Goal: Task Accomplishment & Management: Manage account settings

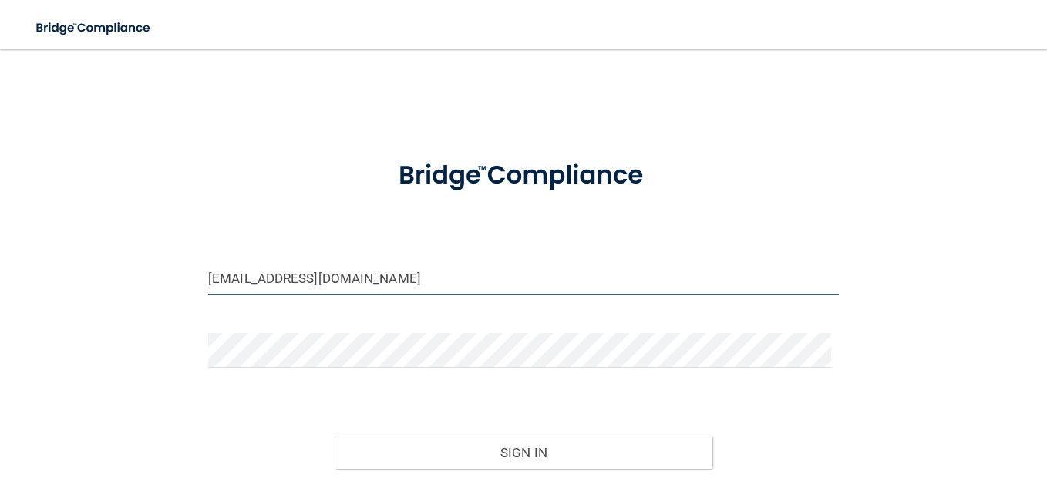
drag, startPoint x: 329, startPoint y: 283, endPoint x: 152, endPoint y: 268, distance: 178.1
click at [152, 268] on div "[EMAIL_ADDRESS][DOMAIN_NAME] Invalid email/password. You don't have permission …" at bounding box center [524, 305] width 986 height 481
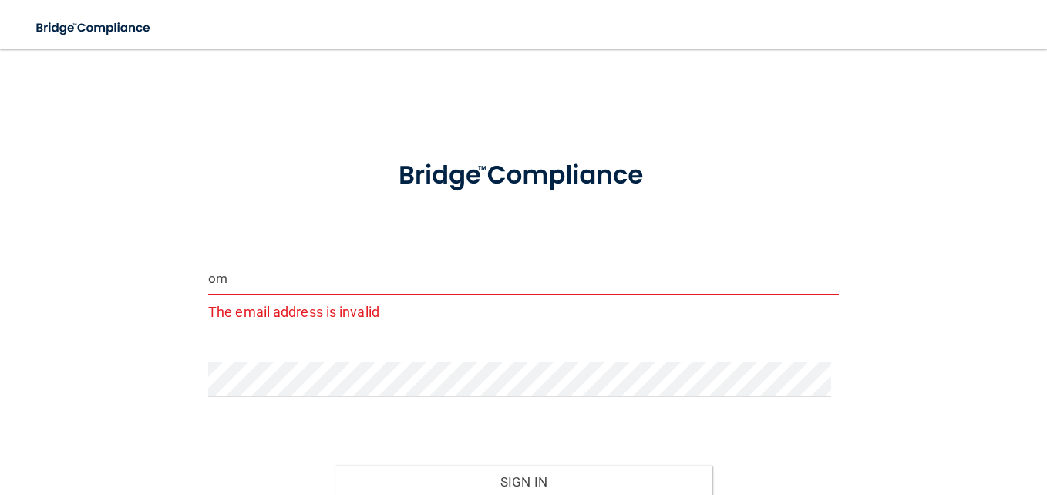
type input "o"
type input "[EMAIL_ADDRESS][DOMAIN_NAME]"
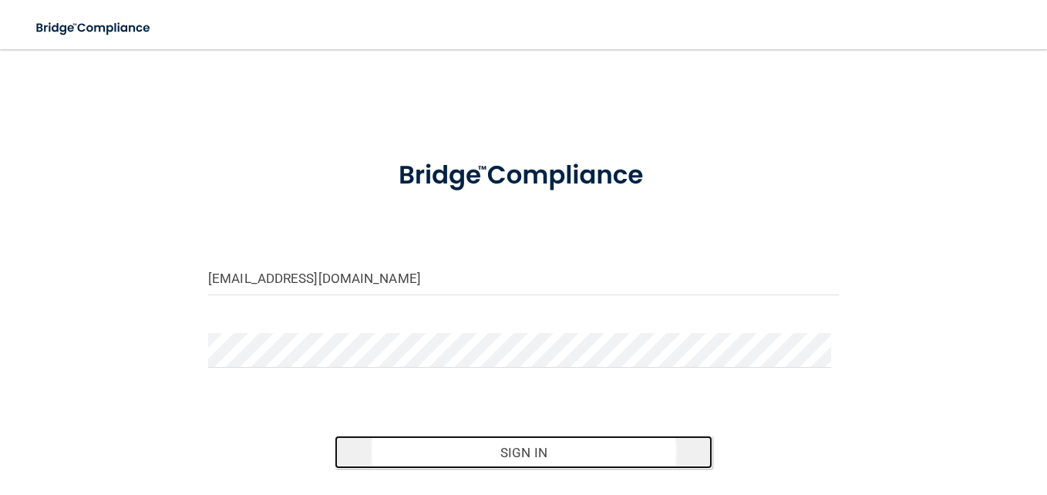
click at [550, 459] on button "Sign In" at bounding box center [524, 453] width 379 height 34
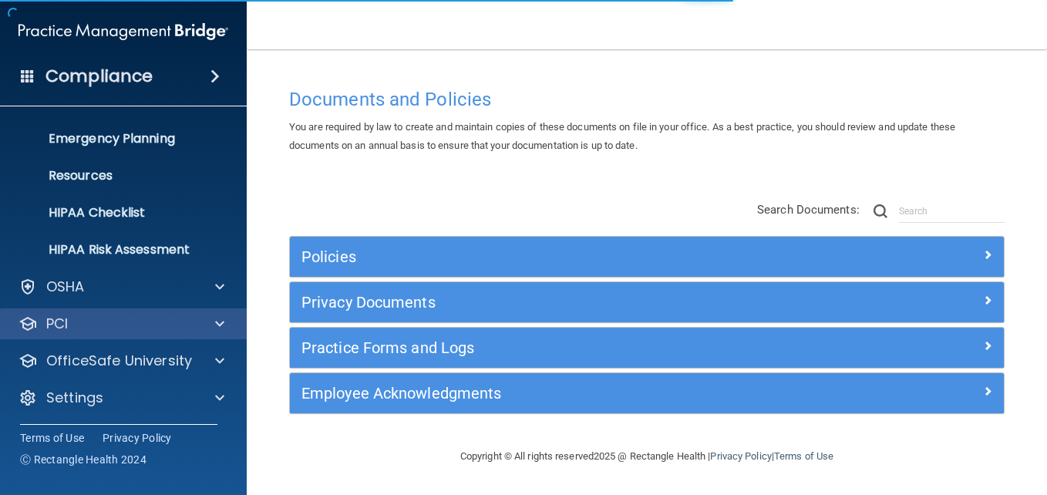
scroll to position [145, 0]
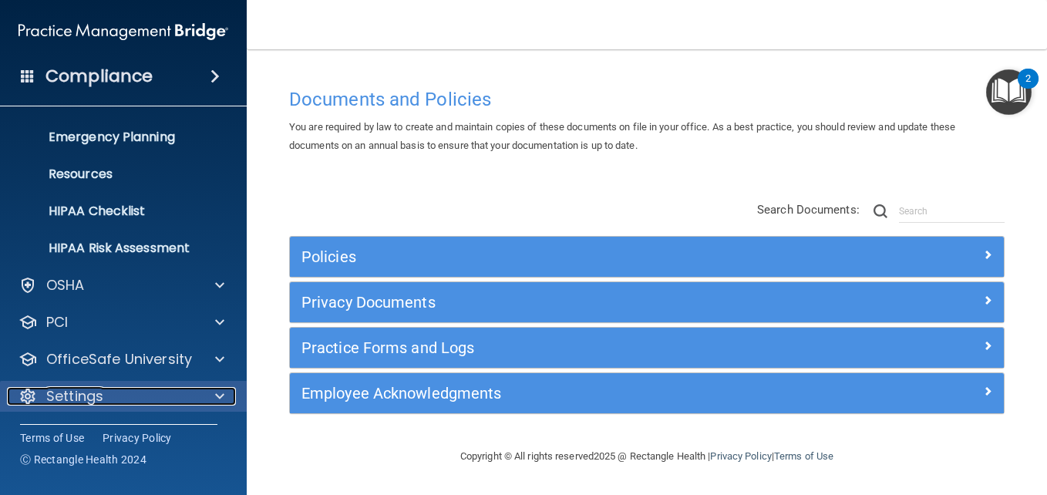
click at [147, 391] on div "Settings" at bounding box center [102, 396] width 191 height 19
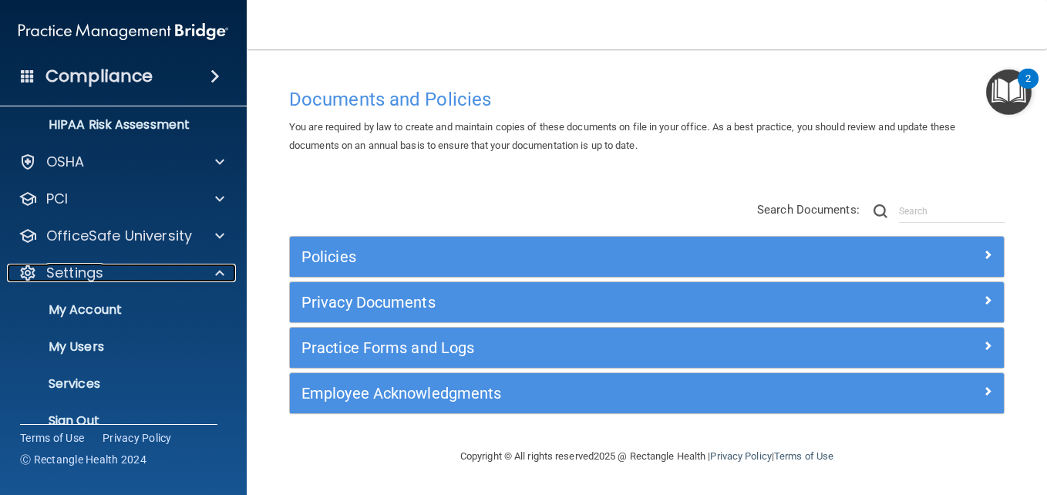
scroll to position [293, 0]
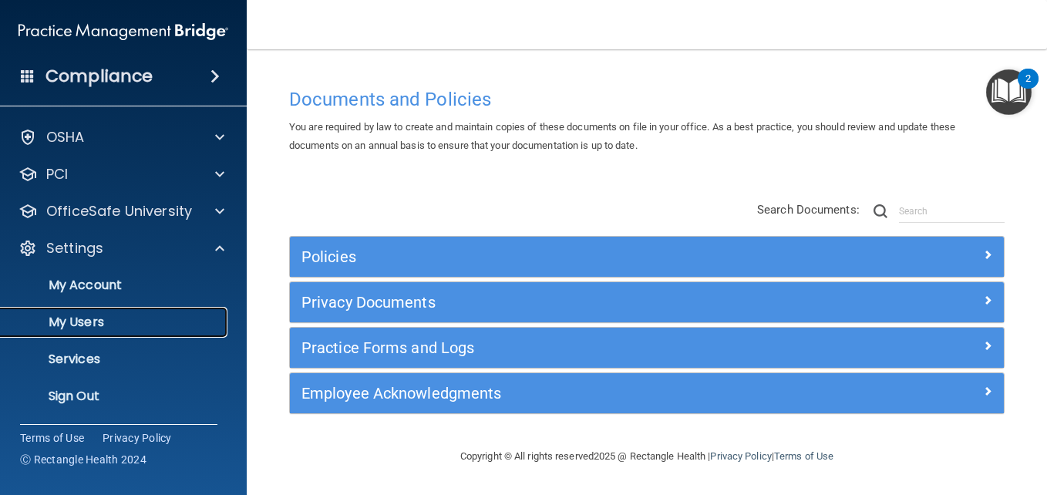
click at [137, 322] on p "My Users" at bounding box center [115, 322] width 211 height 15
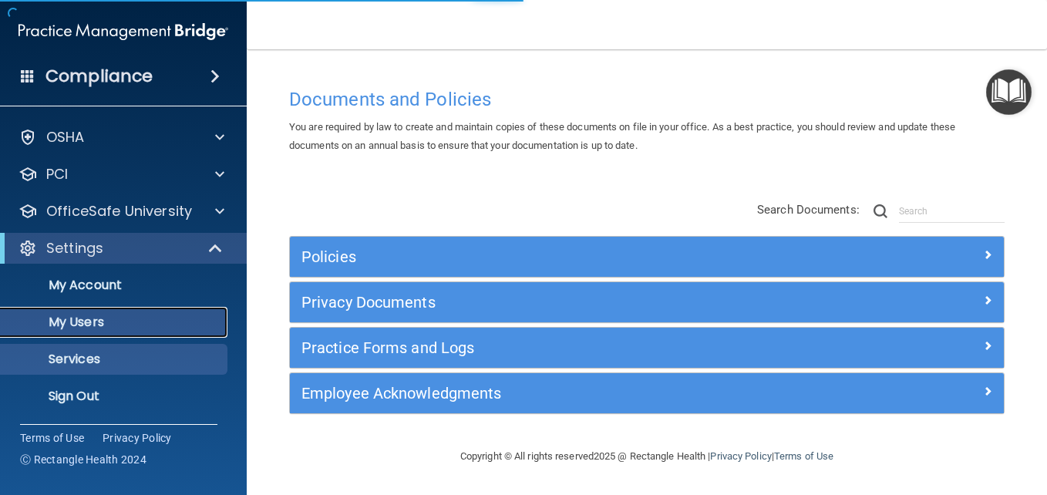
scroll to position [34, 0]
select select "20"
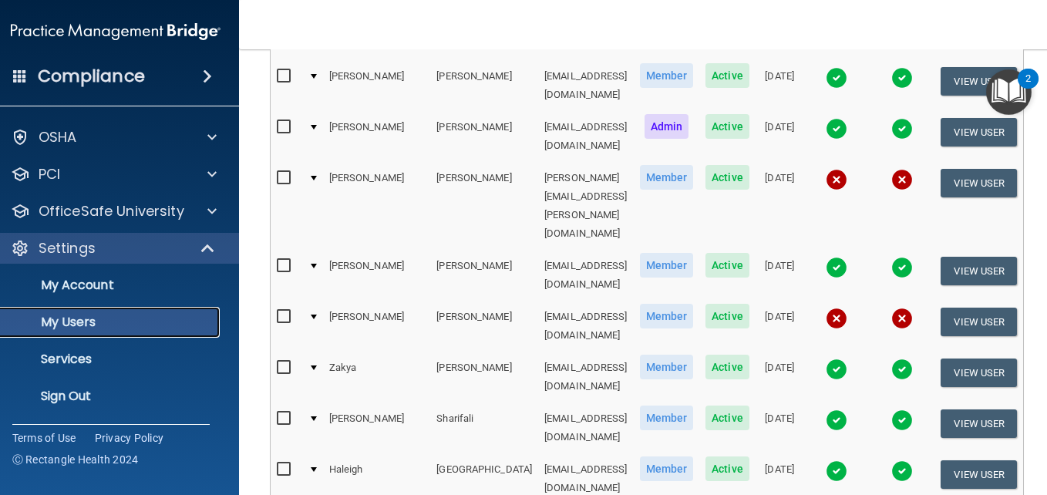
scroll to position [231, 0]
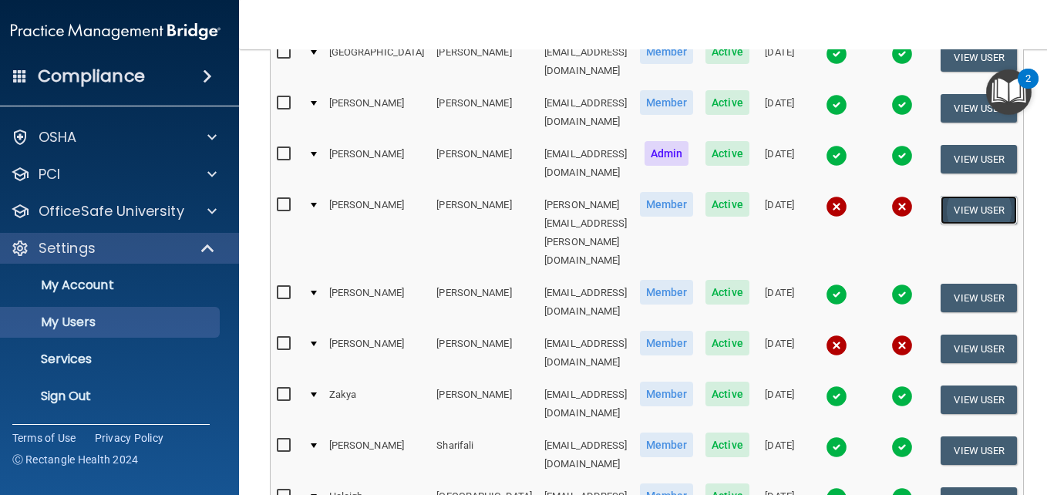
click at [941, 196] on button "View User" at bounding box center [979, 210] width 76 height 29
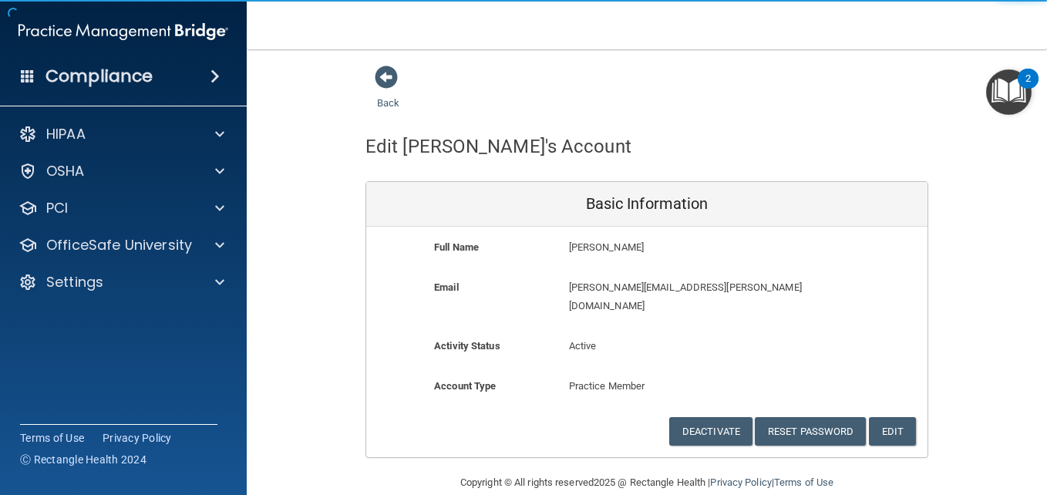
click at [673, 289] on p "[PERSON_NAME][EMAIL_ADDRESS][PERSON_NAME][DOMAIN_NAME]" at bounding box center [692, 296] width 246 height 37
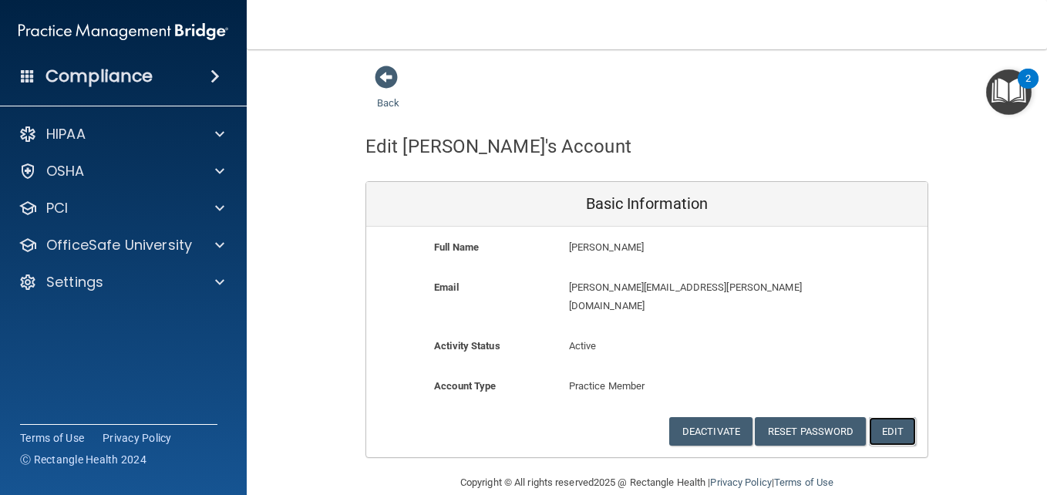
drag, startPoint x: 901, startPoint y: 413, endPoint x: 879, endPoint y: 407, distance: 23.2
click at [900, 417] on button "Edit" at bounding box center [892, 431] width 47 height 29
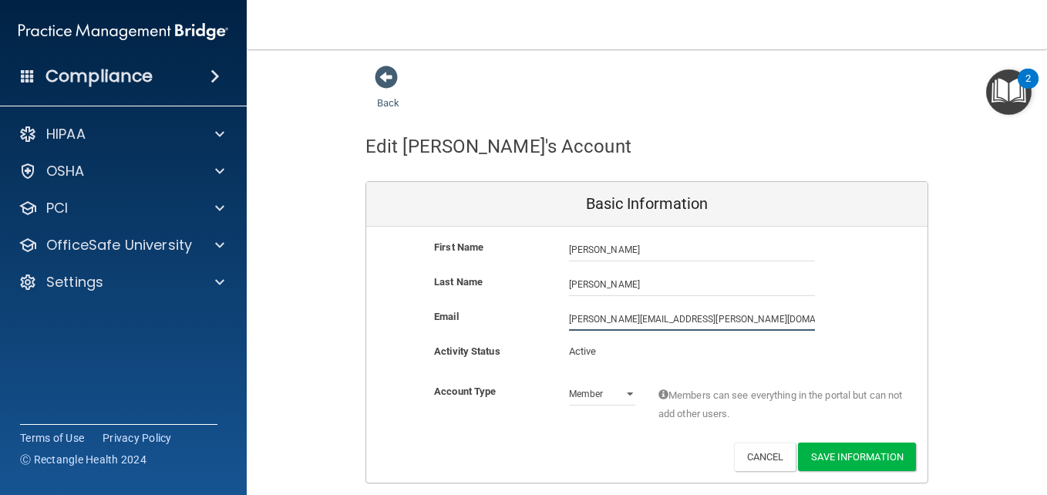
drag, startPoint x: 704, startPoint y: 316, endPoint x: 558, endPoint y: 302, distance: 147.3
click at [558, 302] on div "First Name [PERSON_NAME] [PERSON_NAME] Last Name [PERSON_NAME] Email [PERSON_NA…" at bounding box center [647, 355] width 562 height 256
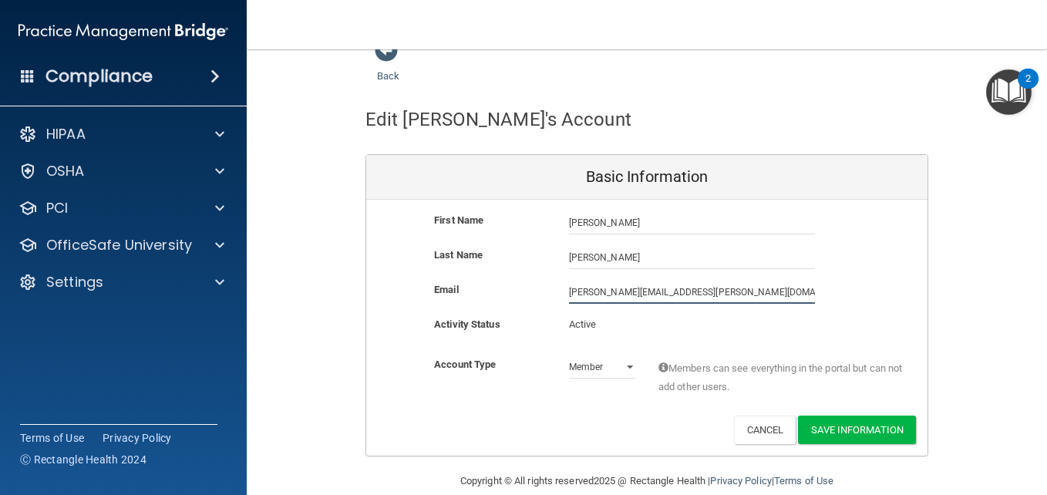
scroll to position [50, 0]
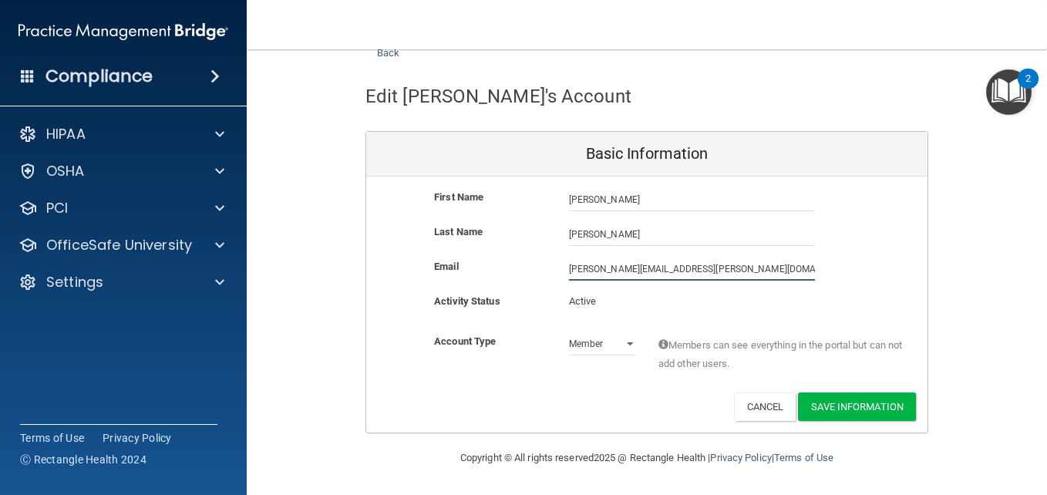
click at [719, 267] on input "[PERSON_NAME][EMAIL_ADDRESS][PERSON_NAME][DOMAIN_NAME]" at bounding box center [692, 269] width 246 height 23
drag, startPoint x: 719, startPoint y: 267, endPoint x: 553, endPoint y: 235, distance: 168.8
click at [553, 235] on div "First Name [PERSON_NAME] [PERSON_NAME] Last Name [PERSON_NAME] Email [PERSON_NA…" at bounding box center [647, 305] width 562 height 256
type input "[EMAIL_ADDRESS][DOMAIN_NAME]"
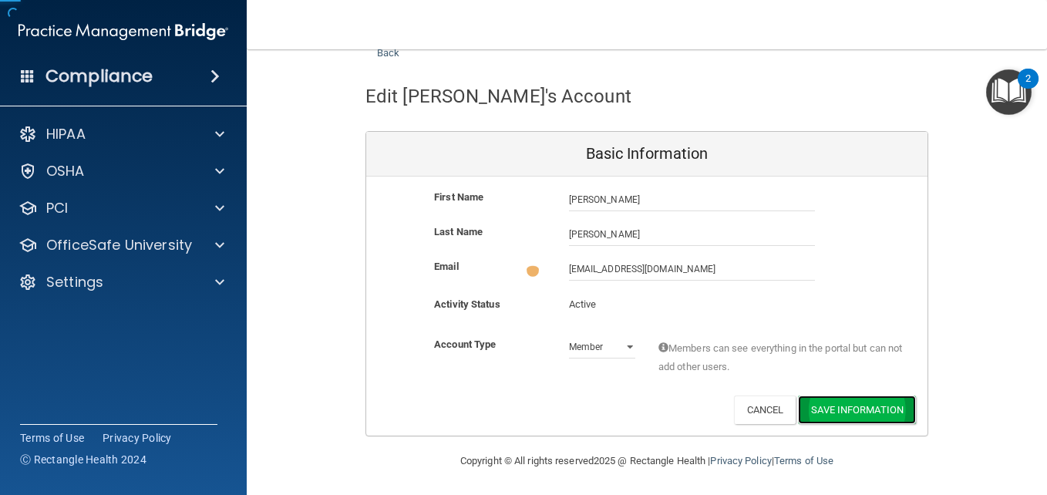
click at [858, 413] on button "Save Information" at bounding box center [857, 410] width 118 height 29
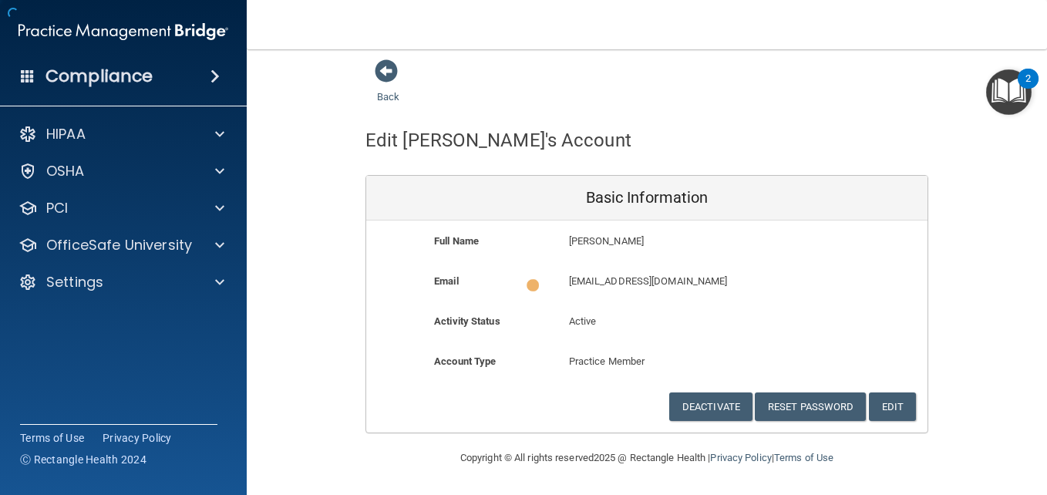
scroll to position [6, 0]
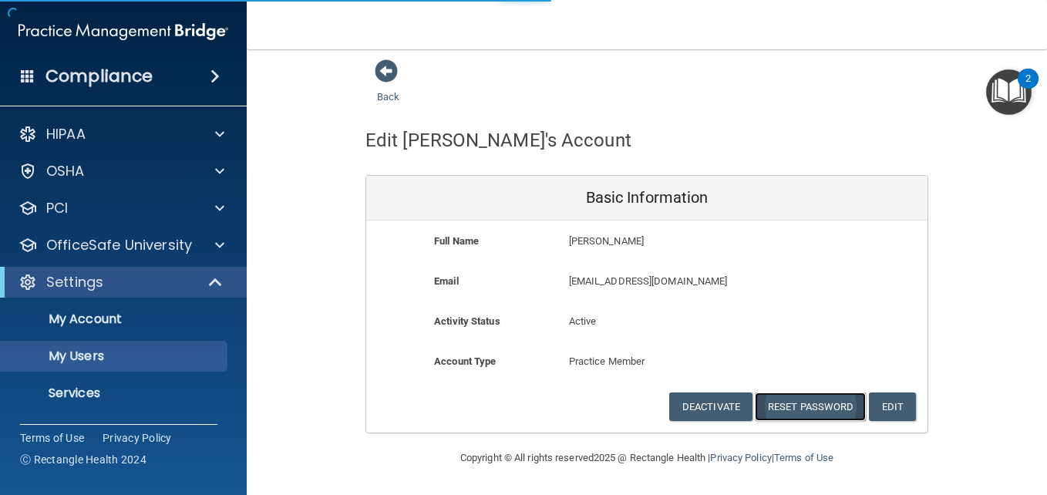
click at [794, 410] on button "Reset Password" at bounding box center [810, 407] width 111 height 29
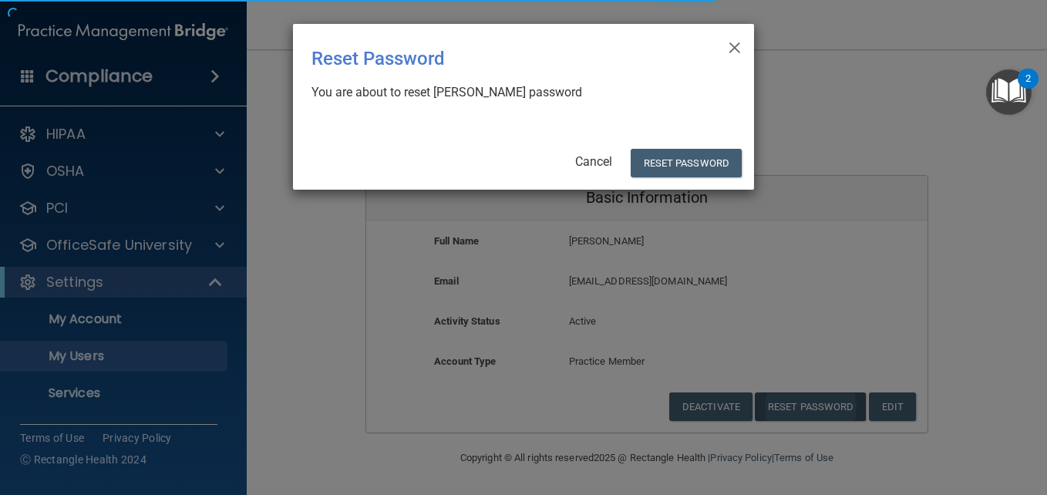
select select "20"
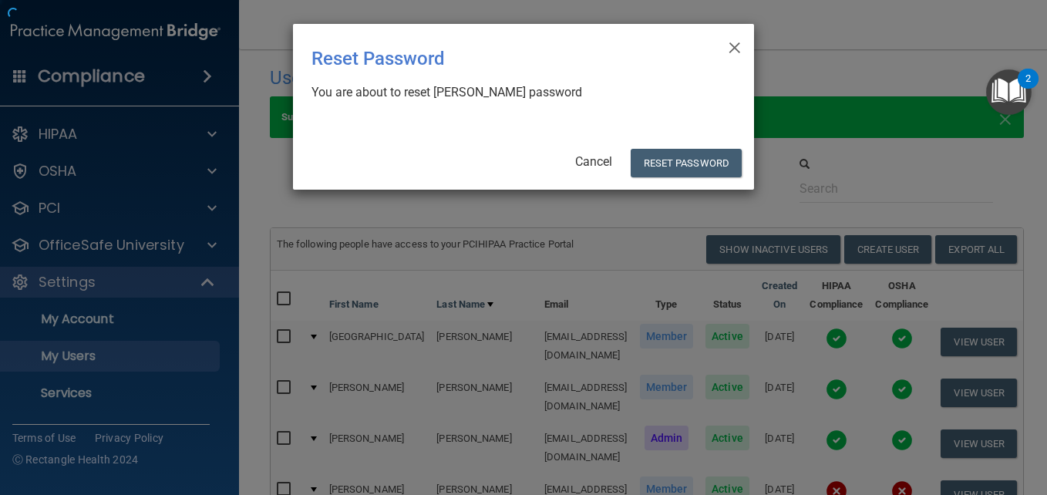
scroll to position [491, 0]
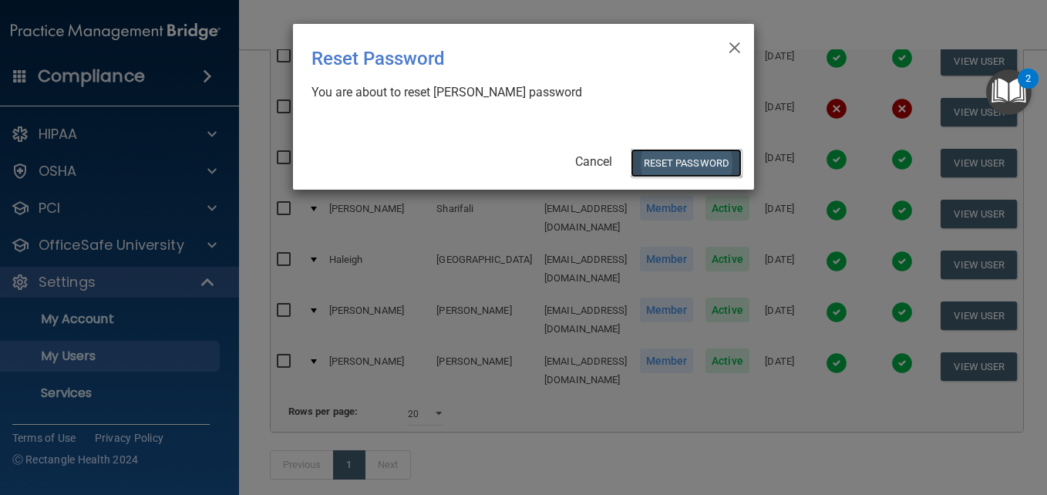
click at [693, 165] on button "Reset Password" at bounding box center [686, 163] width 111 height 29
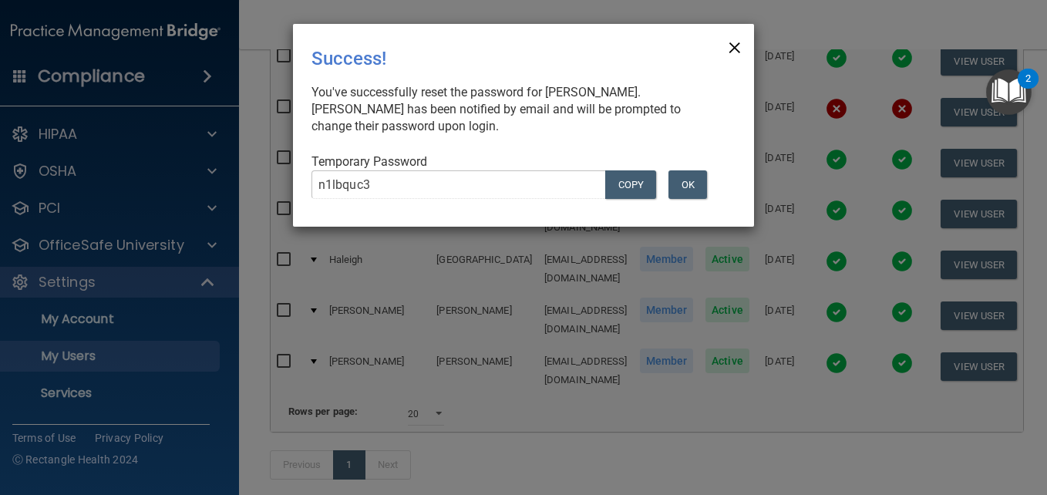
click at [737, 47] on span "×" at bounding box center [735, 45] width 14 height 31
